Goal: Browse casually

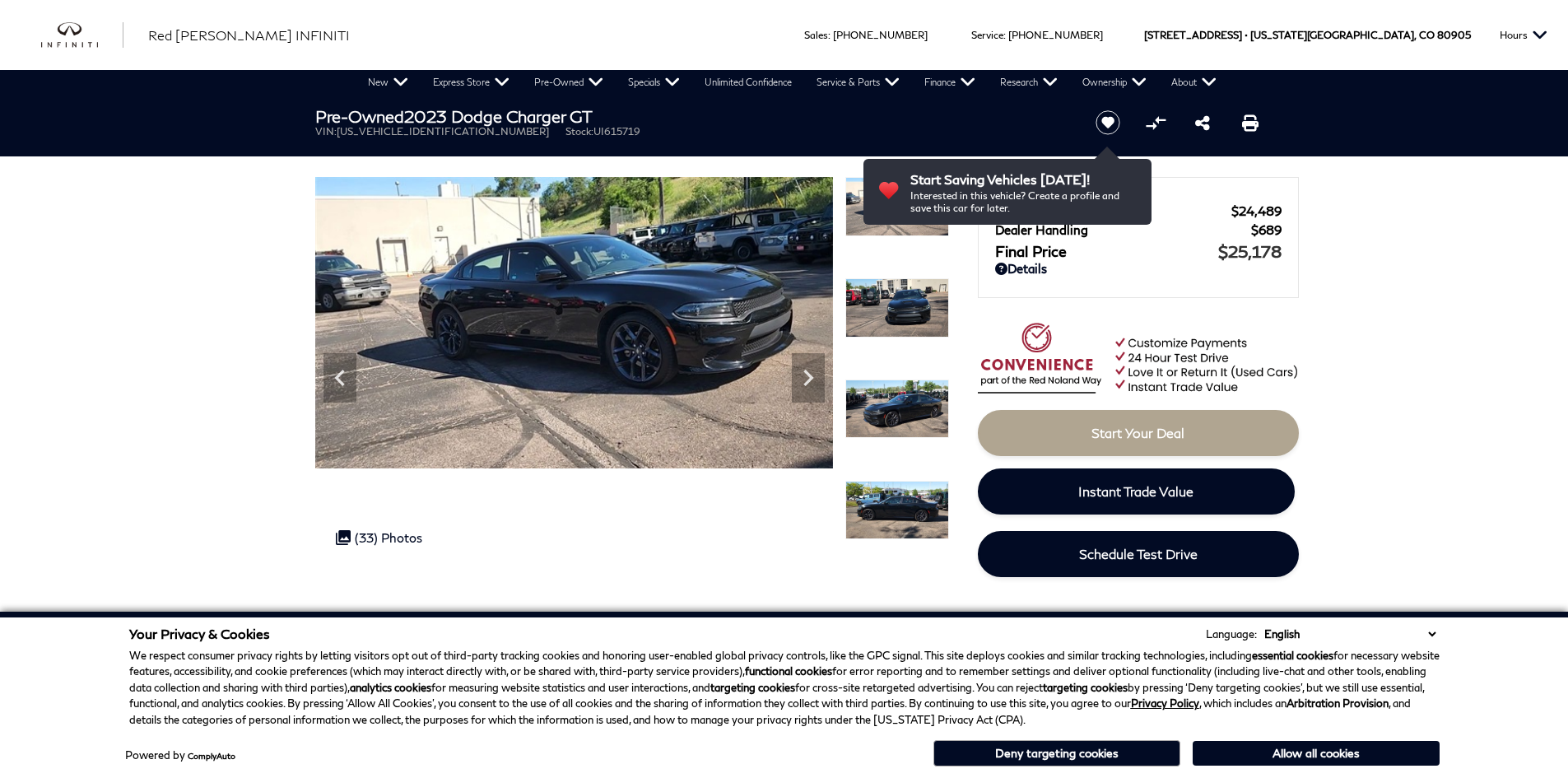
click at [807, 379] on icon "Next" at bounding box center [808, 378] width 33 height 33
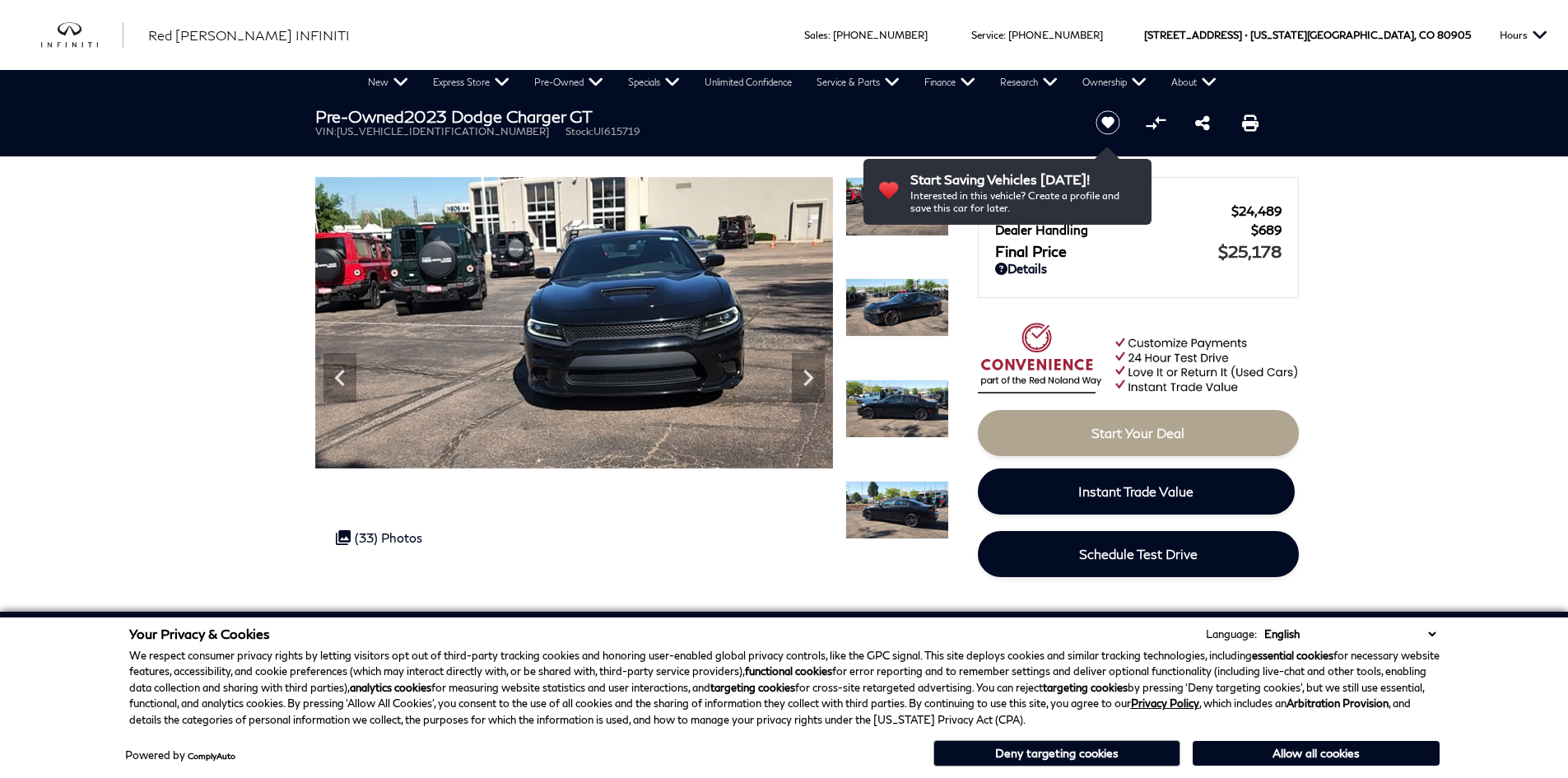
click at [807, 379] on icon "Next" at bounding box center [808, 378] width 33 height 33
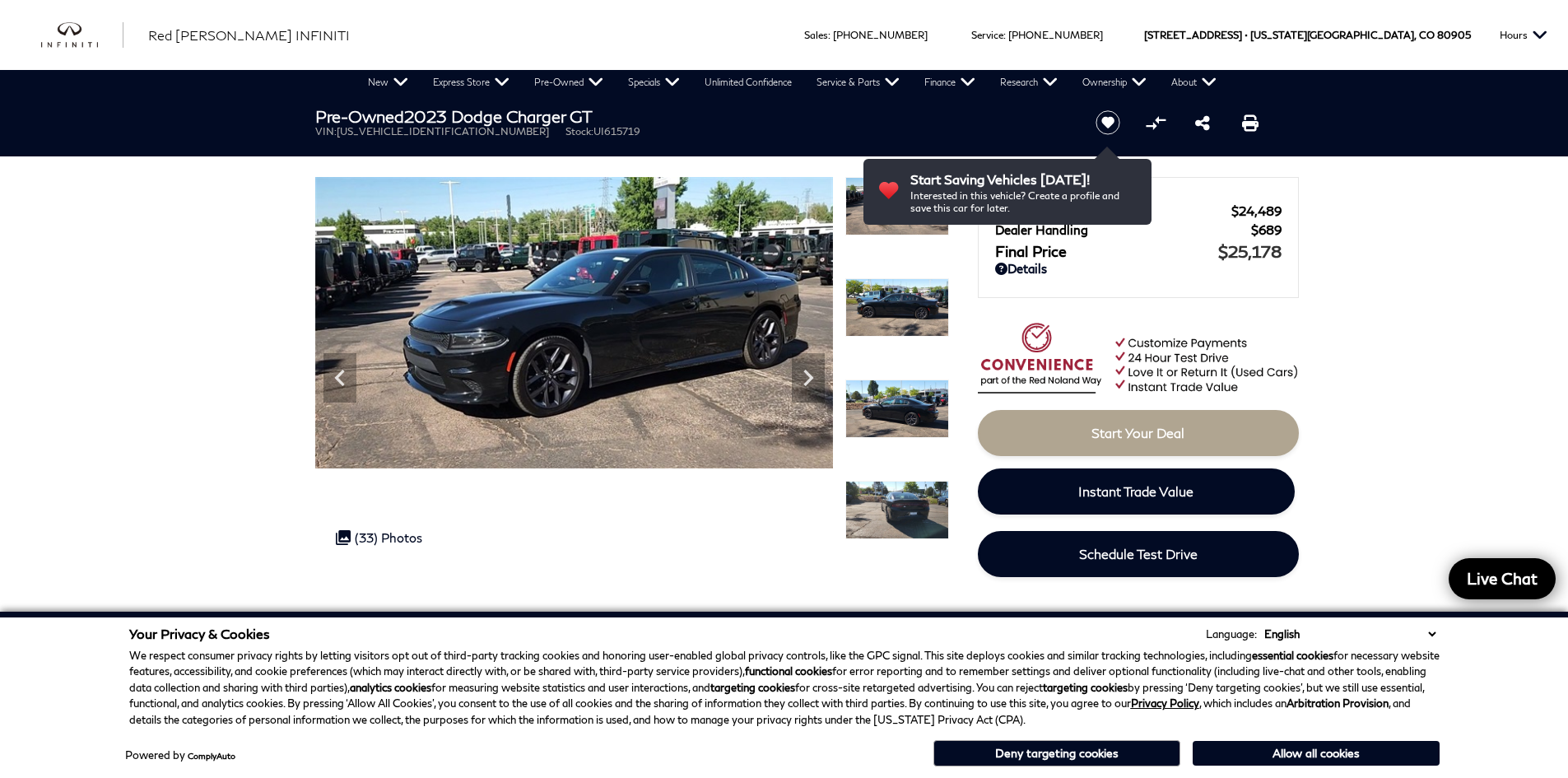
click at [807, 379] on icon "Next" at bounding box center [808, 378] width 33 height 33
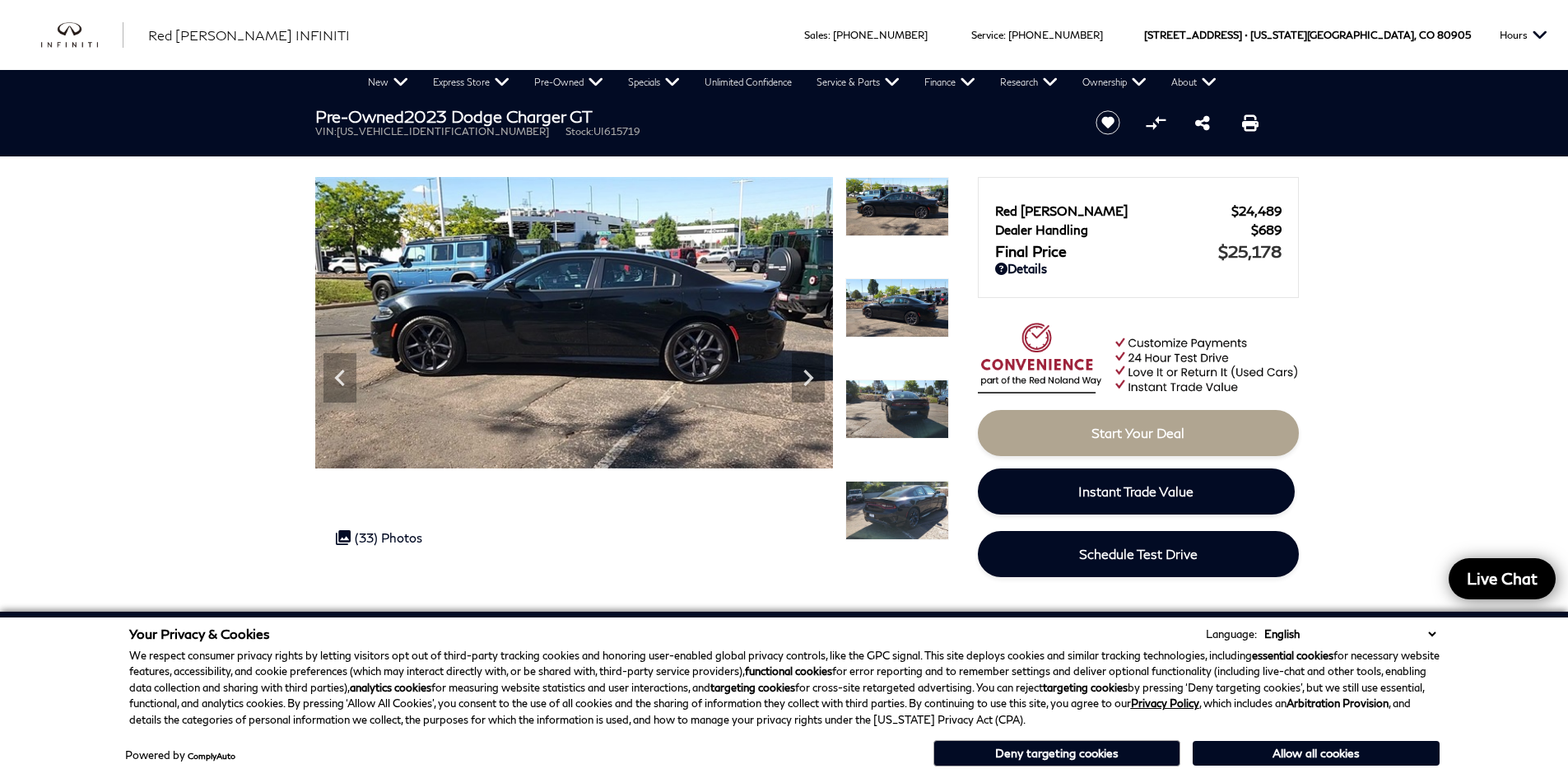
click at [807, 379] on icon "Next" at bounding box center [808, 378] width 33 height 33
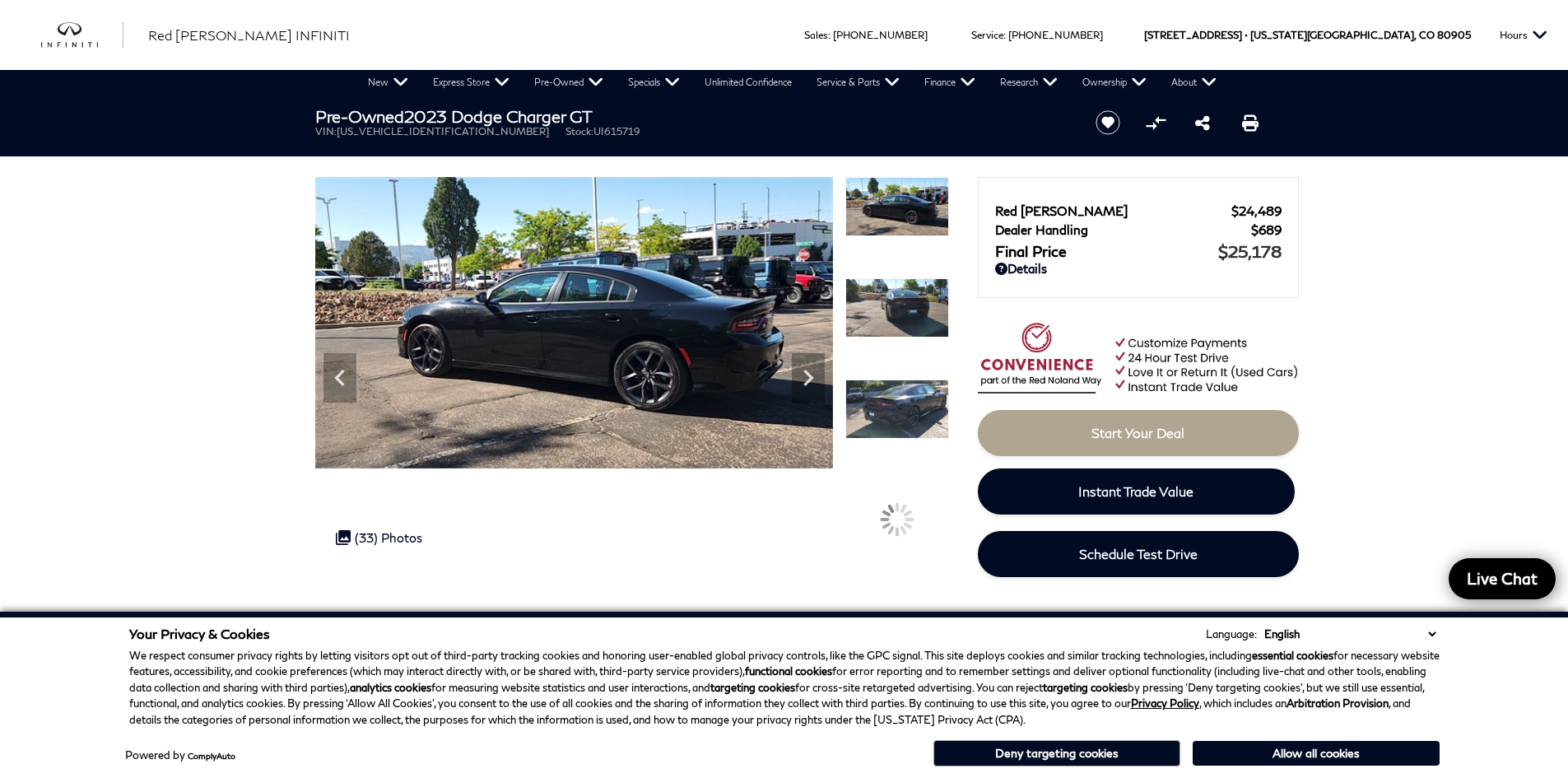
click at [807, 379] on icon "Next" at bounding box center [808, 378] width 33 height 33
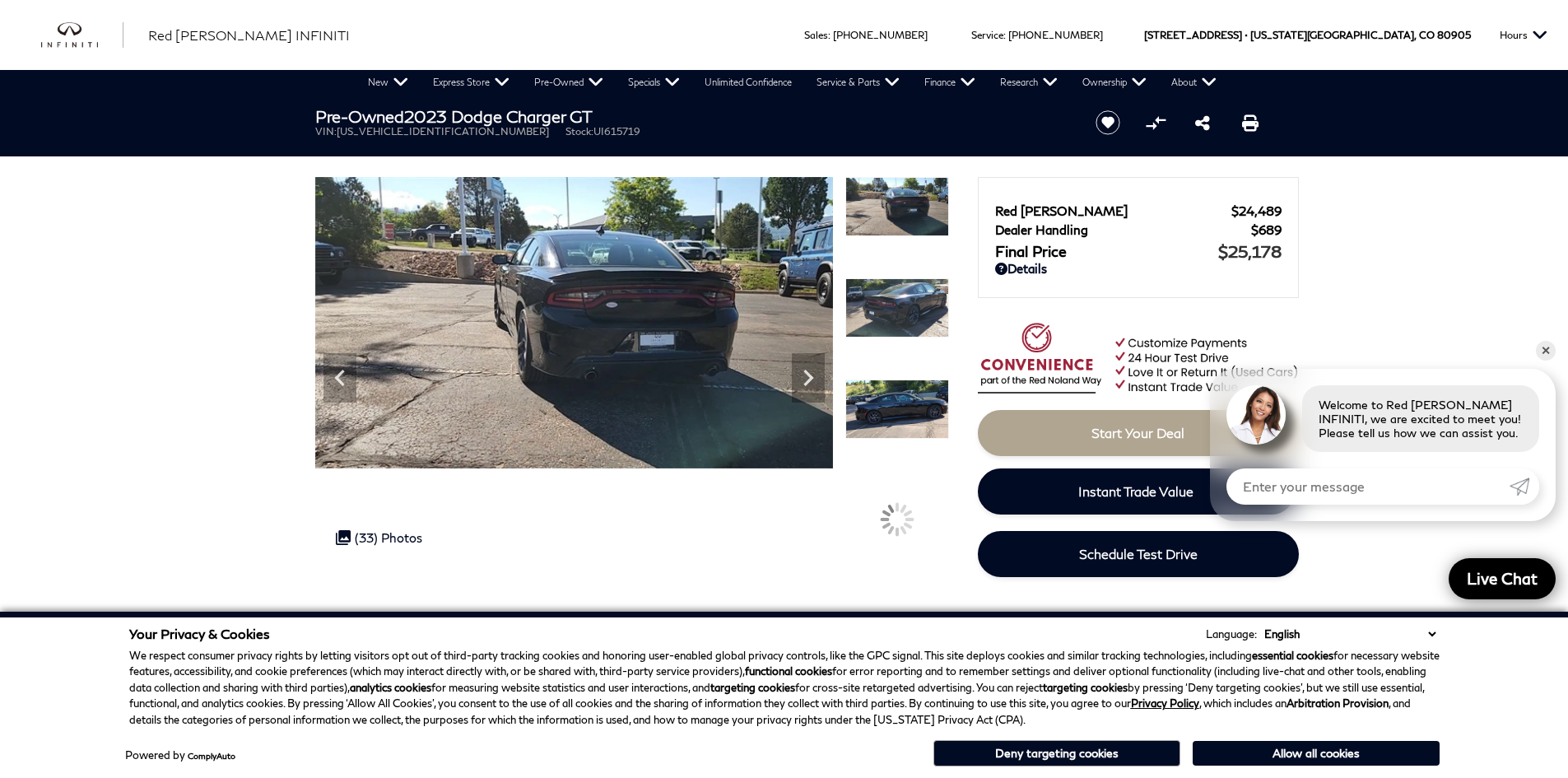
click at [807, 379] on icon "Next" at bounding box center [808, 378] width 33 height 33
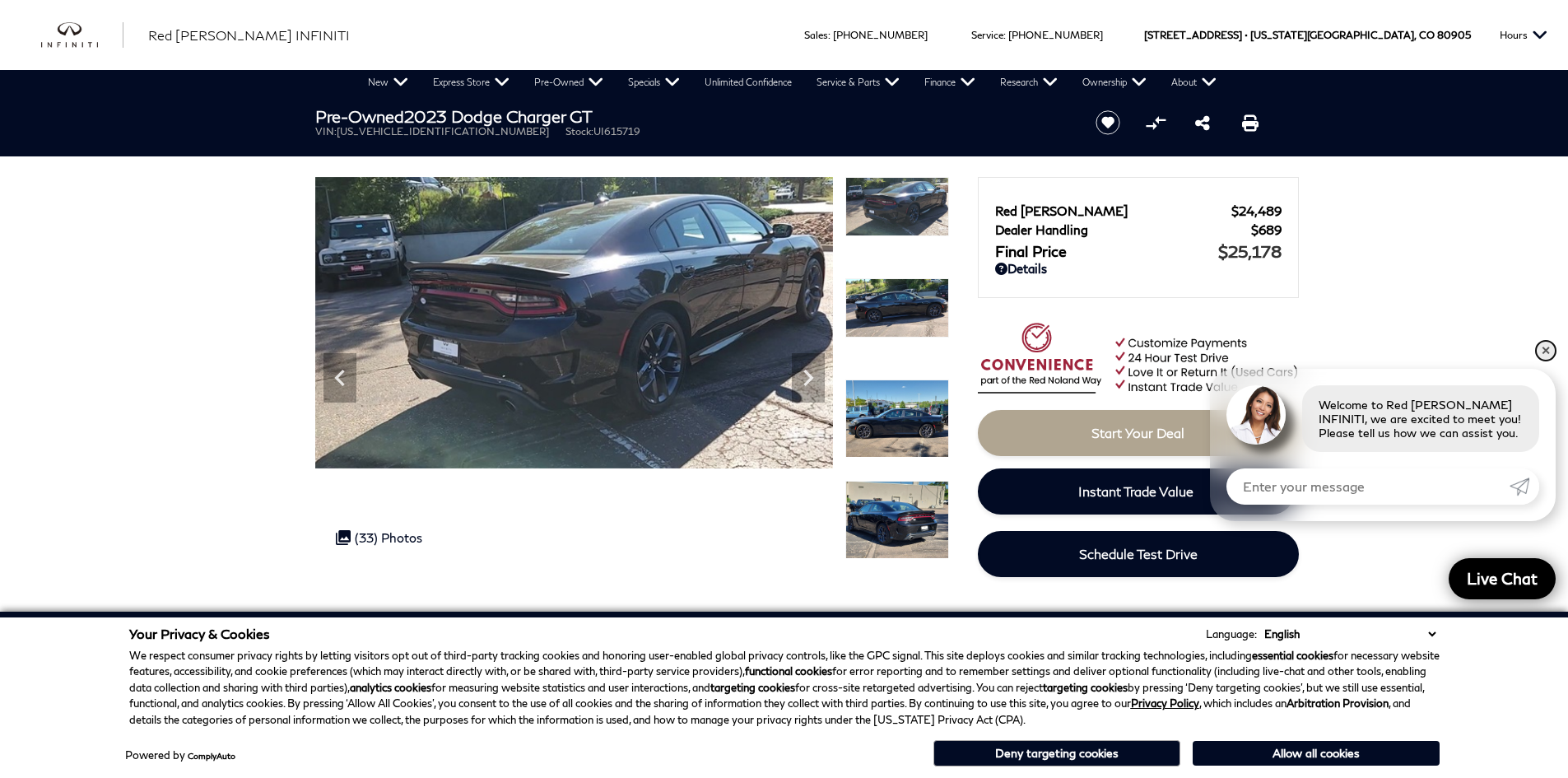
click at [1549, 357] on link "✕" at bounding box center [1545, 351] width 19 height 19
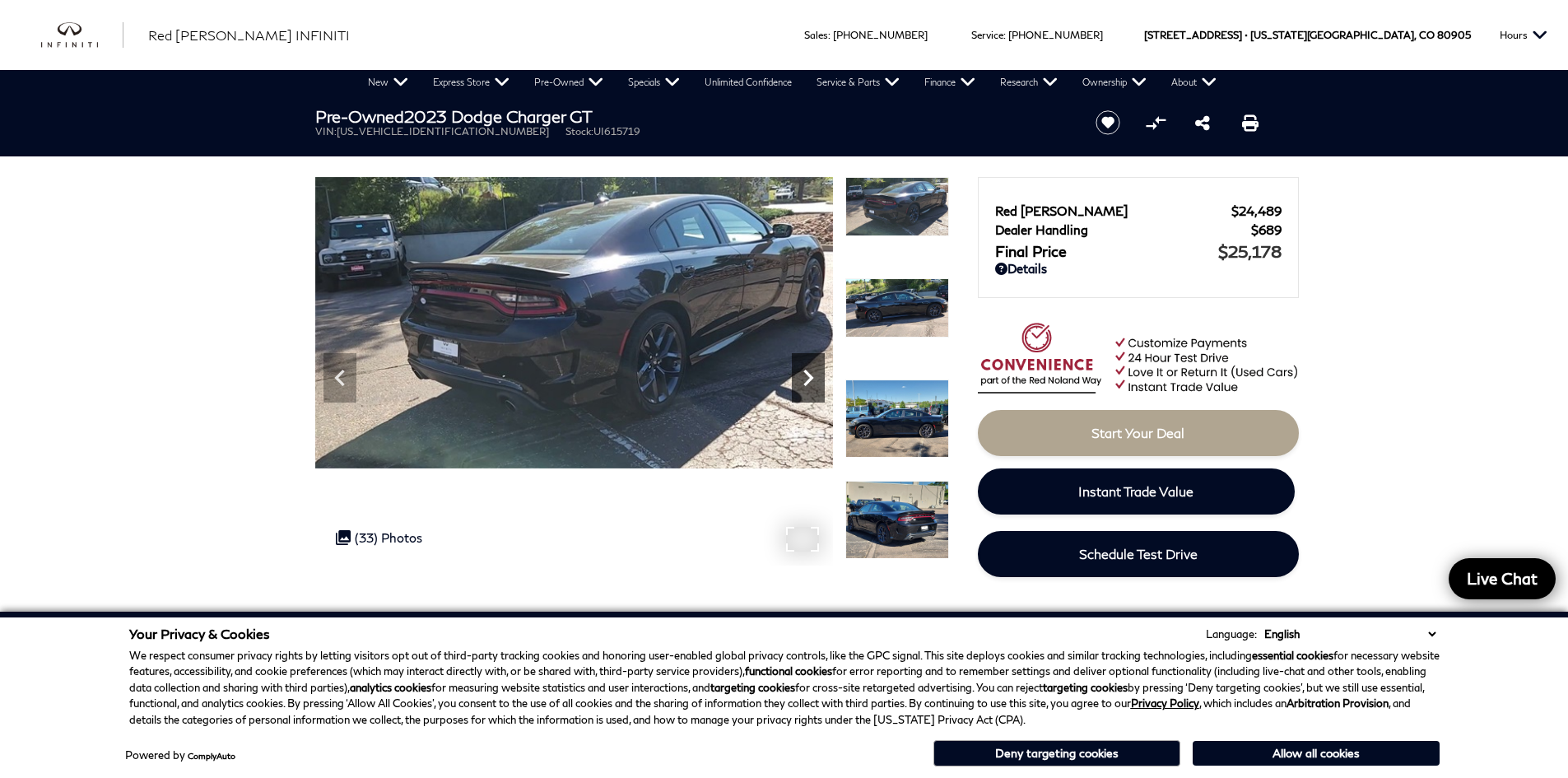
click at [804, 385] on icon "Next" at bounding box center [808, 378] width 33 height 33
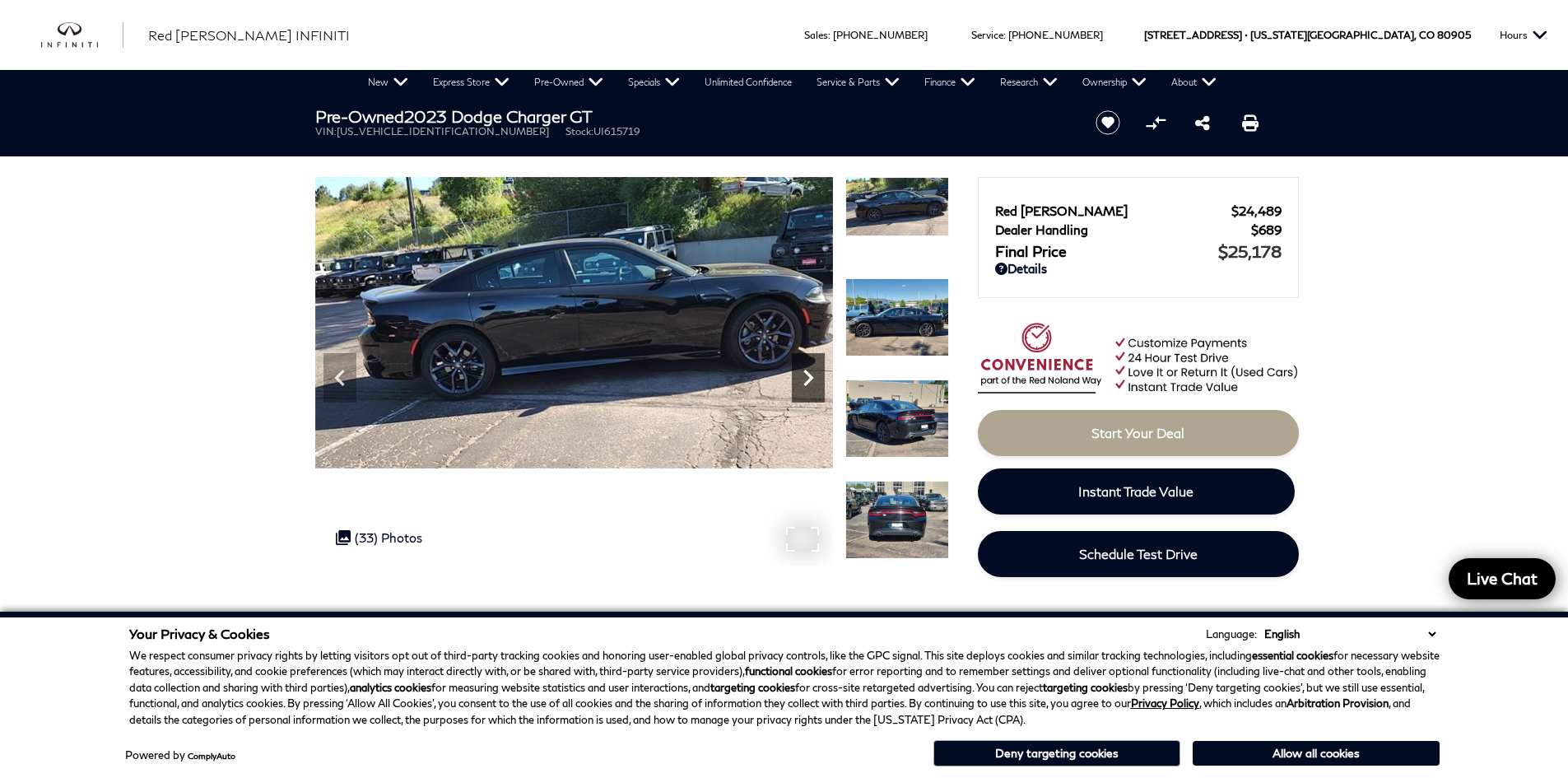
click at [818, 365] on icon "Next" at bounding box center [808, 378] width 33 height 33
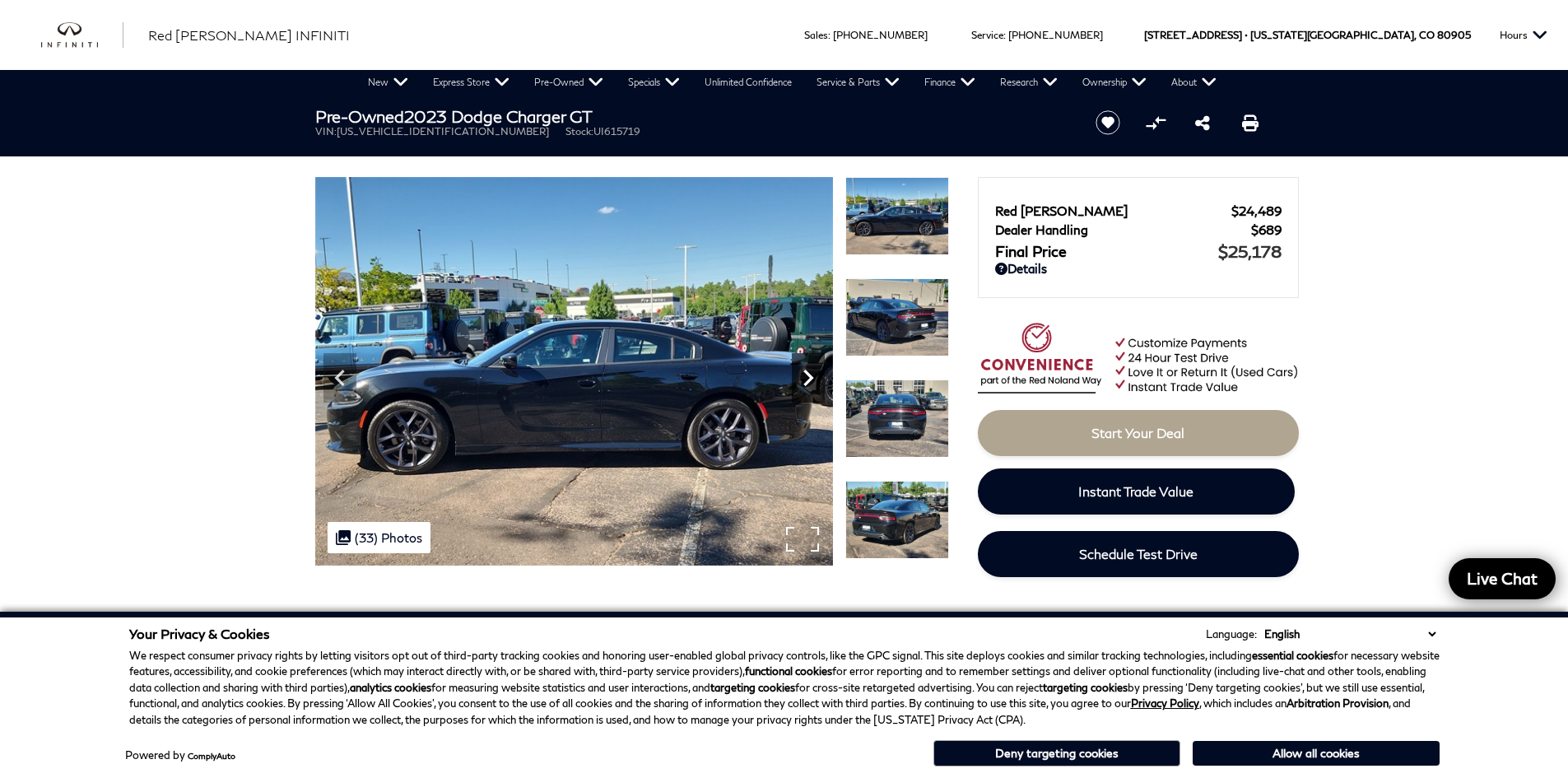
click at [808, 374] on icon "Next" at bounding box center [809, 378] width 10 height 16
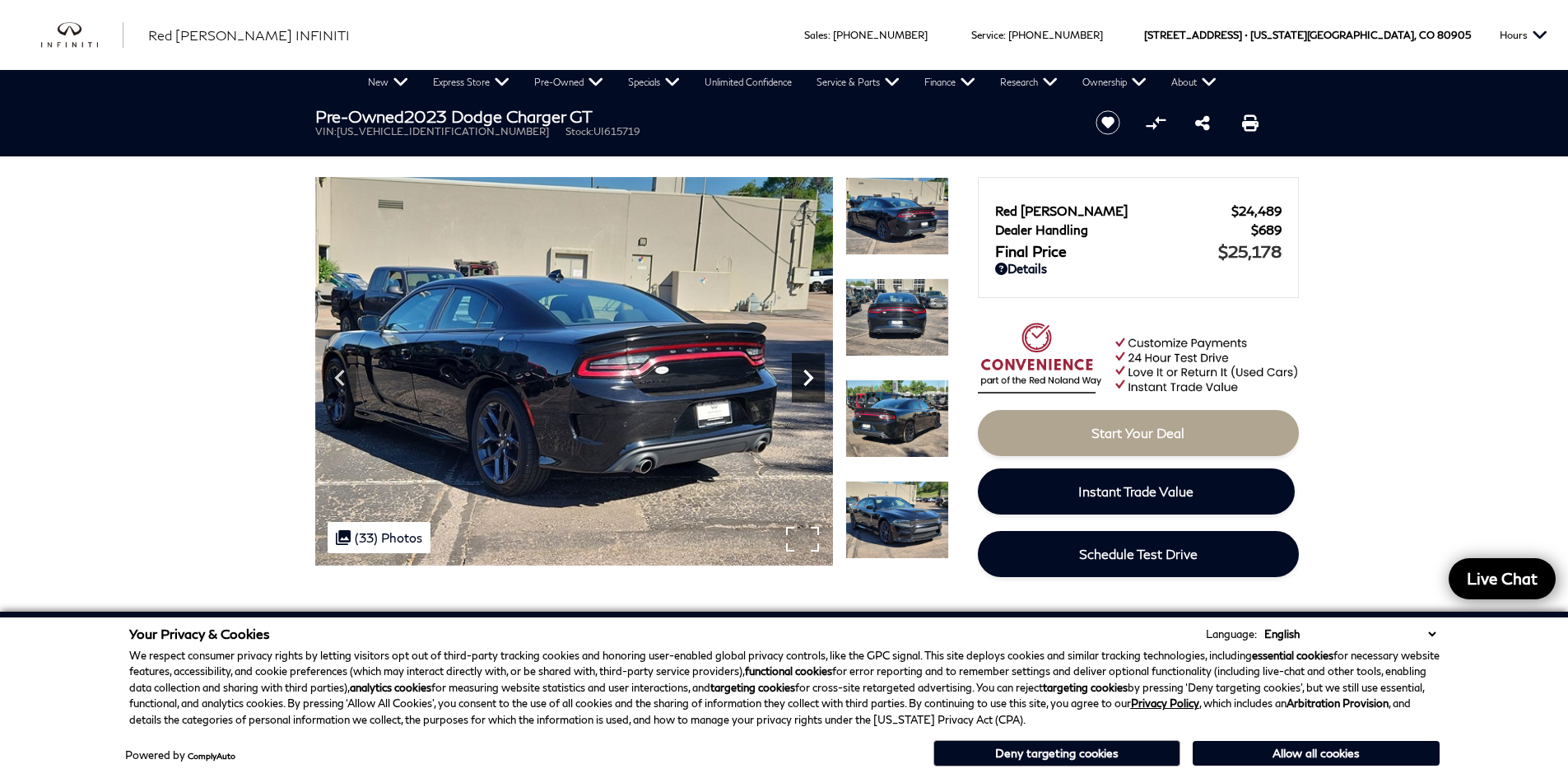
click at [807, 374] on icon "Next" at bounding box center [809, 378] width 10 height 16
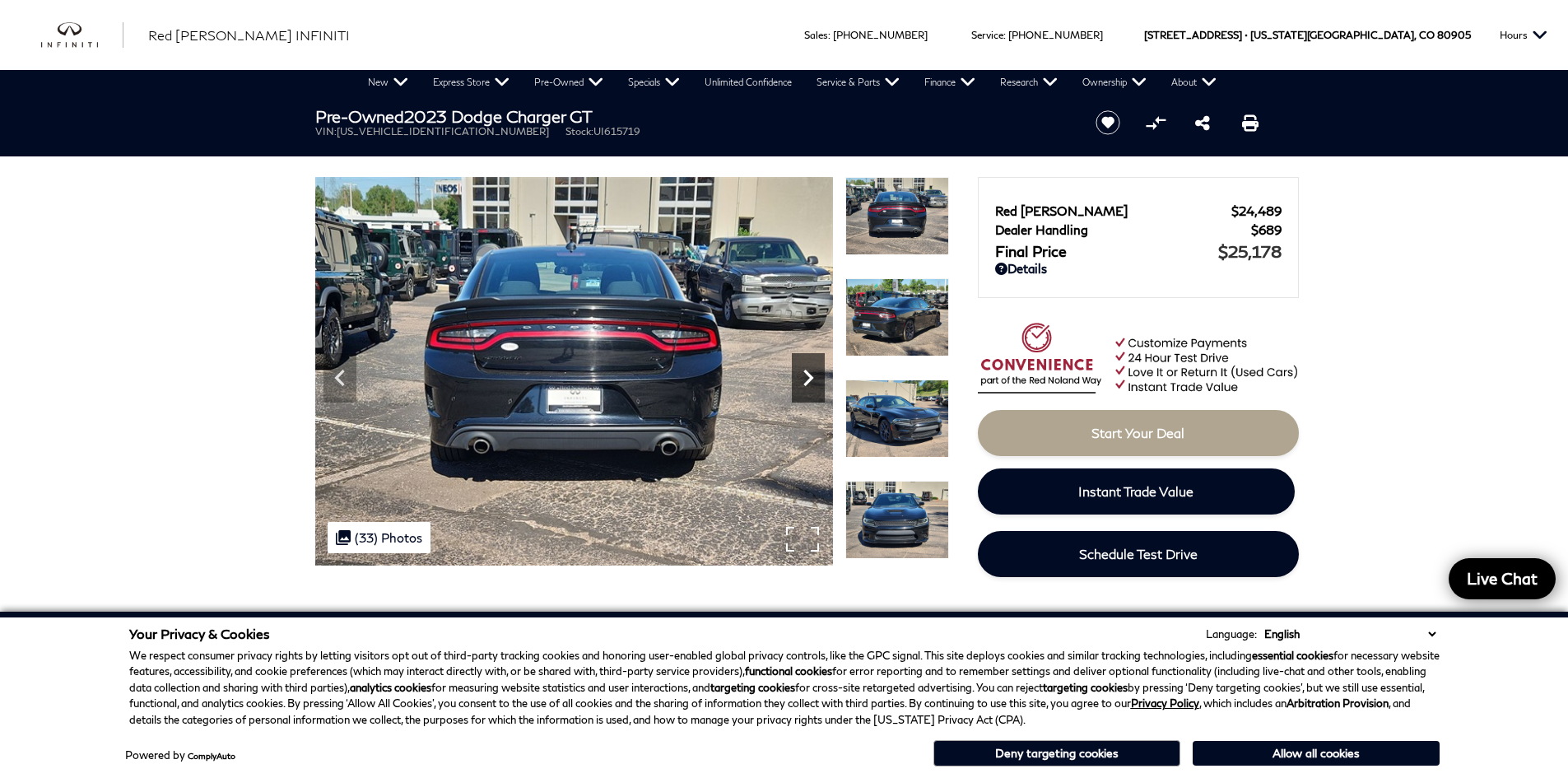
click at [804, 374] on icon "Next" at bounding box center [808, 378] width 33 height 33
